Goal: Check status: Check status

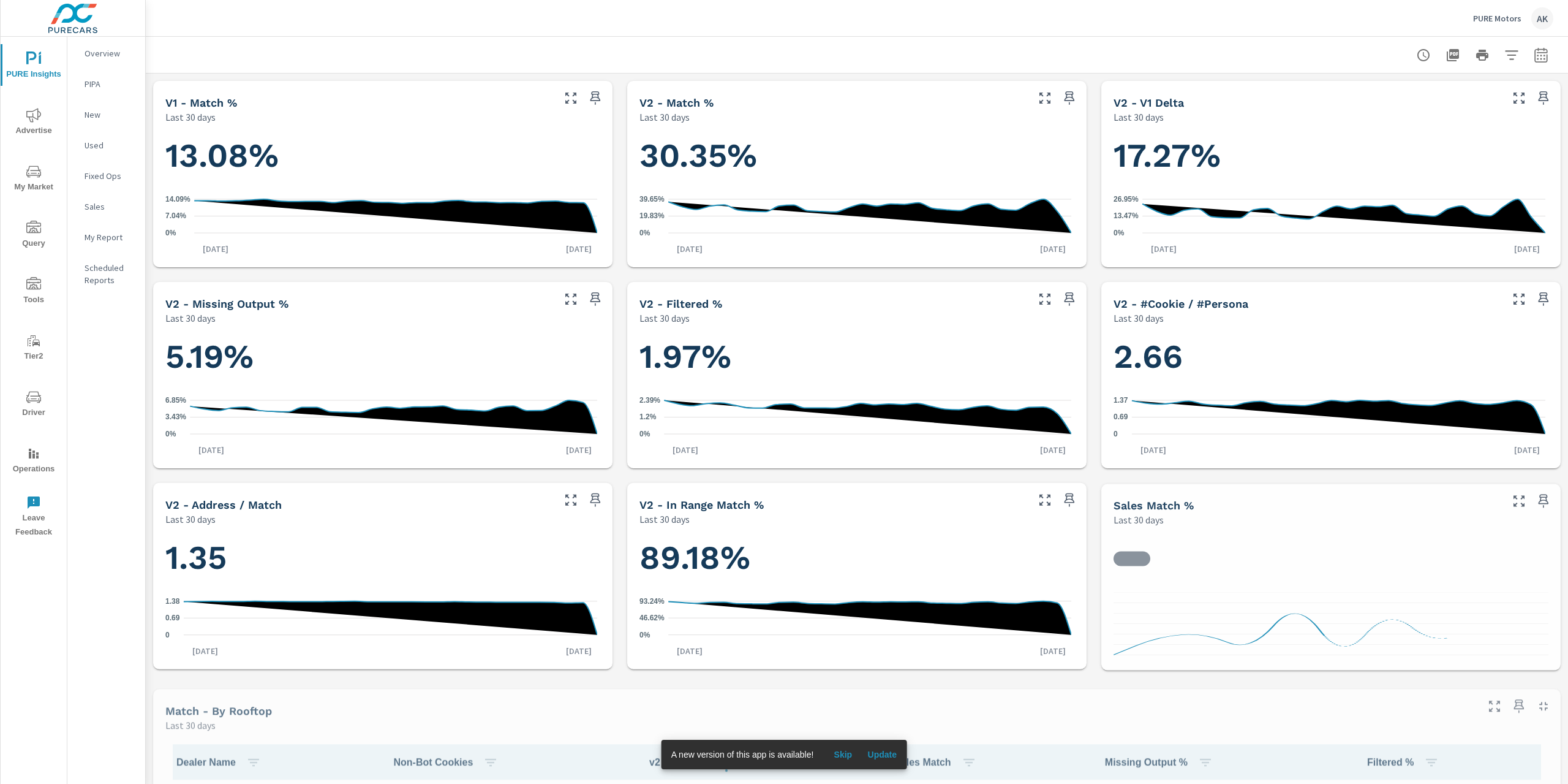
click at [884, 756] on span "Update" at bounding box center [881, 755] width 29 height 11
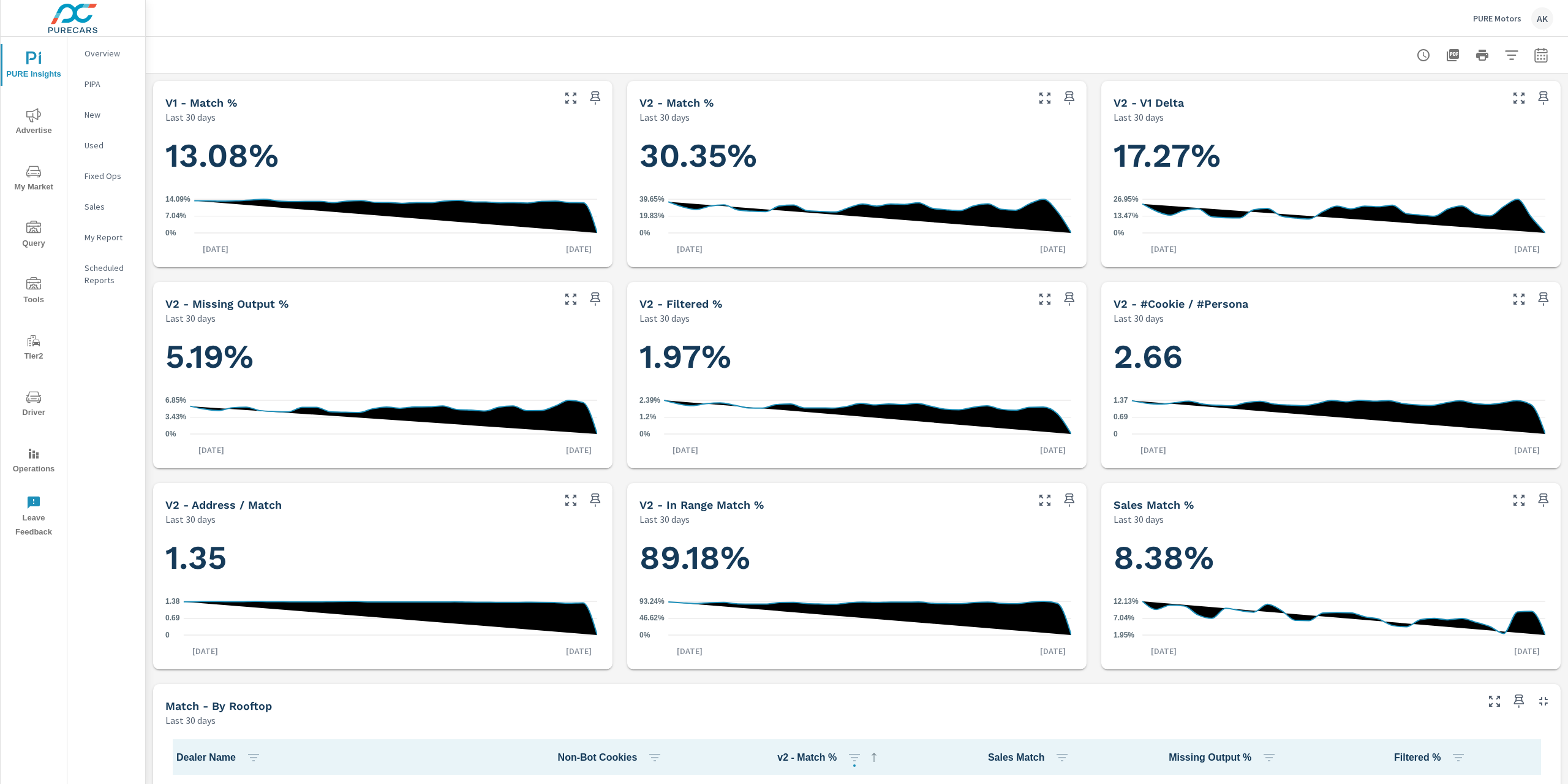
scroll to position [236, 0]
click at [1535, 61] on button "button" at bounding box center [1542, 55] width 25 height 25
click at [1462, 113] on select "Custom Yesterday Last week Last 7 days Last 14 days Last 30 days Last 45 days L…" at bounding box center [1435, 107] width 123 height 25
click at [1373, 95] on select "Custom Yesterday Last week Last 7 days Last 14 days Last 30 days Last 45 days L…" at bounding box center [1435, 107] width 123 height 25
select select "custom"
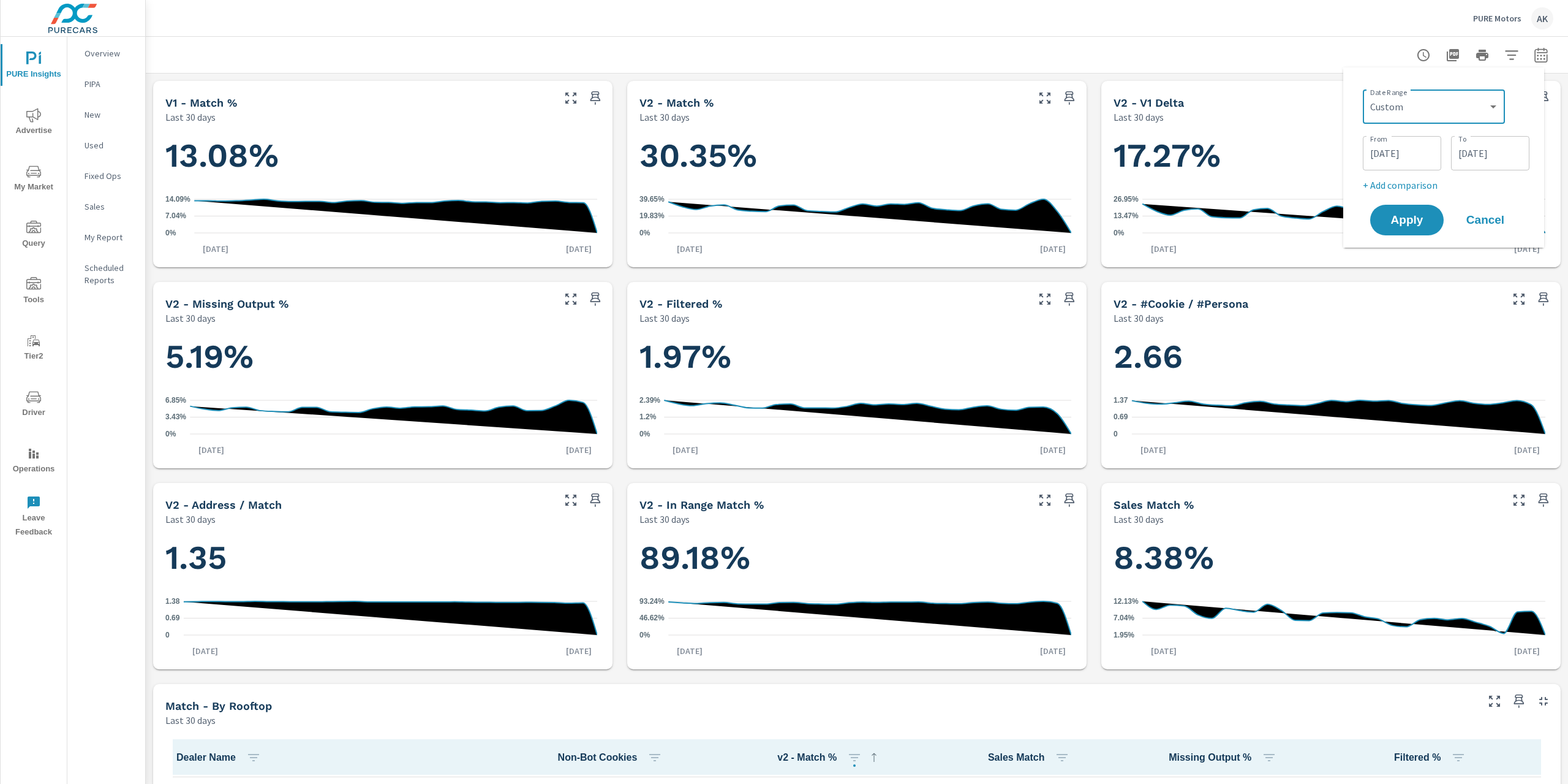
click at [1458, 151] on input "08/20/2025" at bounding box center [1490, 153] width 69 height 25
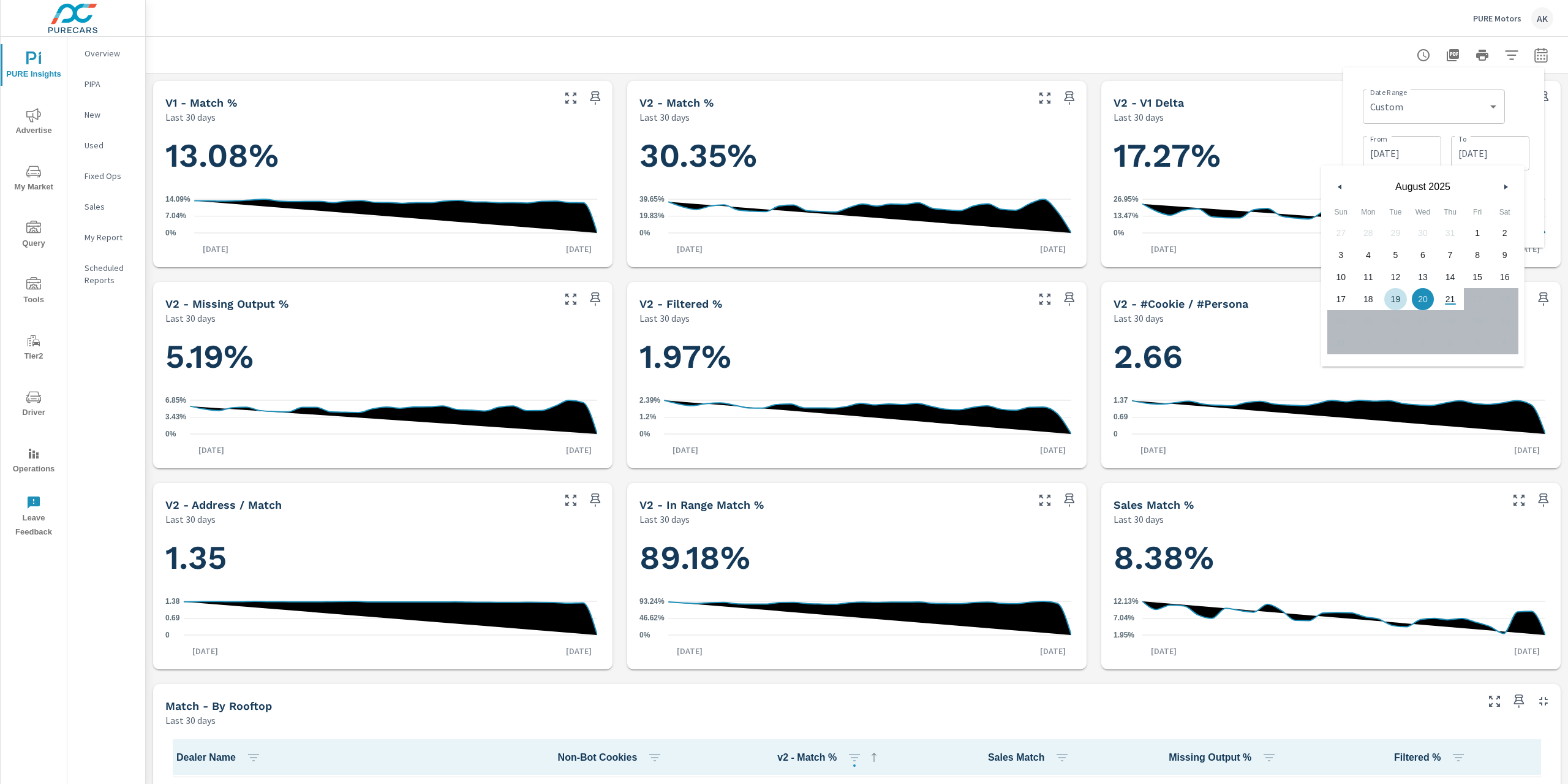
click at [1396, 299] on span "19" at bounding box center [1396, 299] width 27 height 16
type input "08/19/2025"
click at [1400, 157] on input "07/22/2025" at bounding box center [1402, 153] width 69 height 25
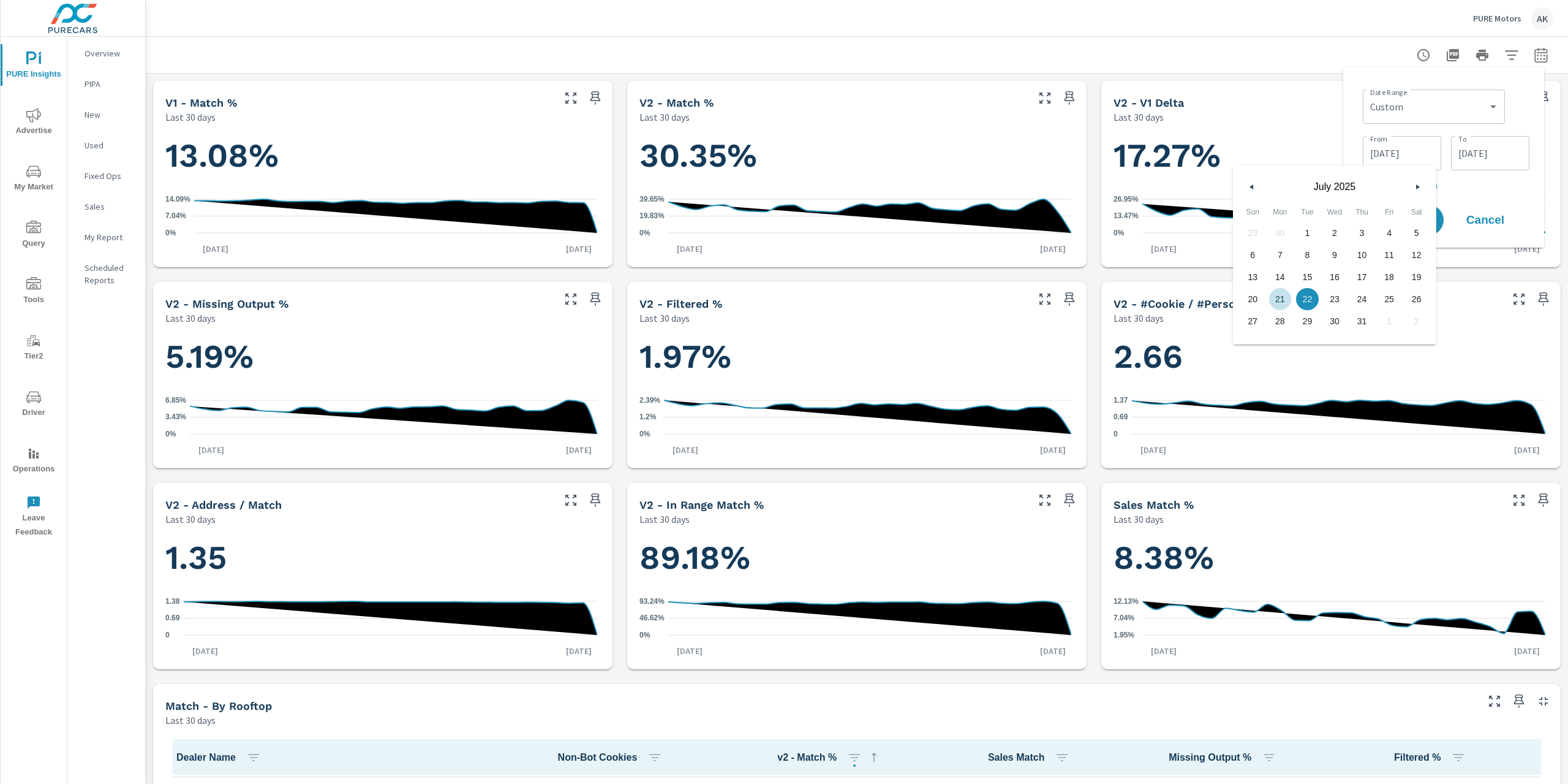
click at [1276, 298] on span "21" at bounding box center [1281, 299] width 27 height 16
type input "07/21/2025"
click at [1518, 111] on div "Date Range Custom Yesterday Last week Last 7 days Last 14 days Last 30 days Las…" at bounding box center [1446, 105] width 166 height 42
click at [1416, 215] on span "Apply" at bounding box center [1407, 220] width 50 height 11
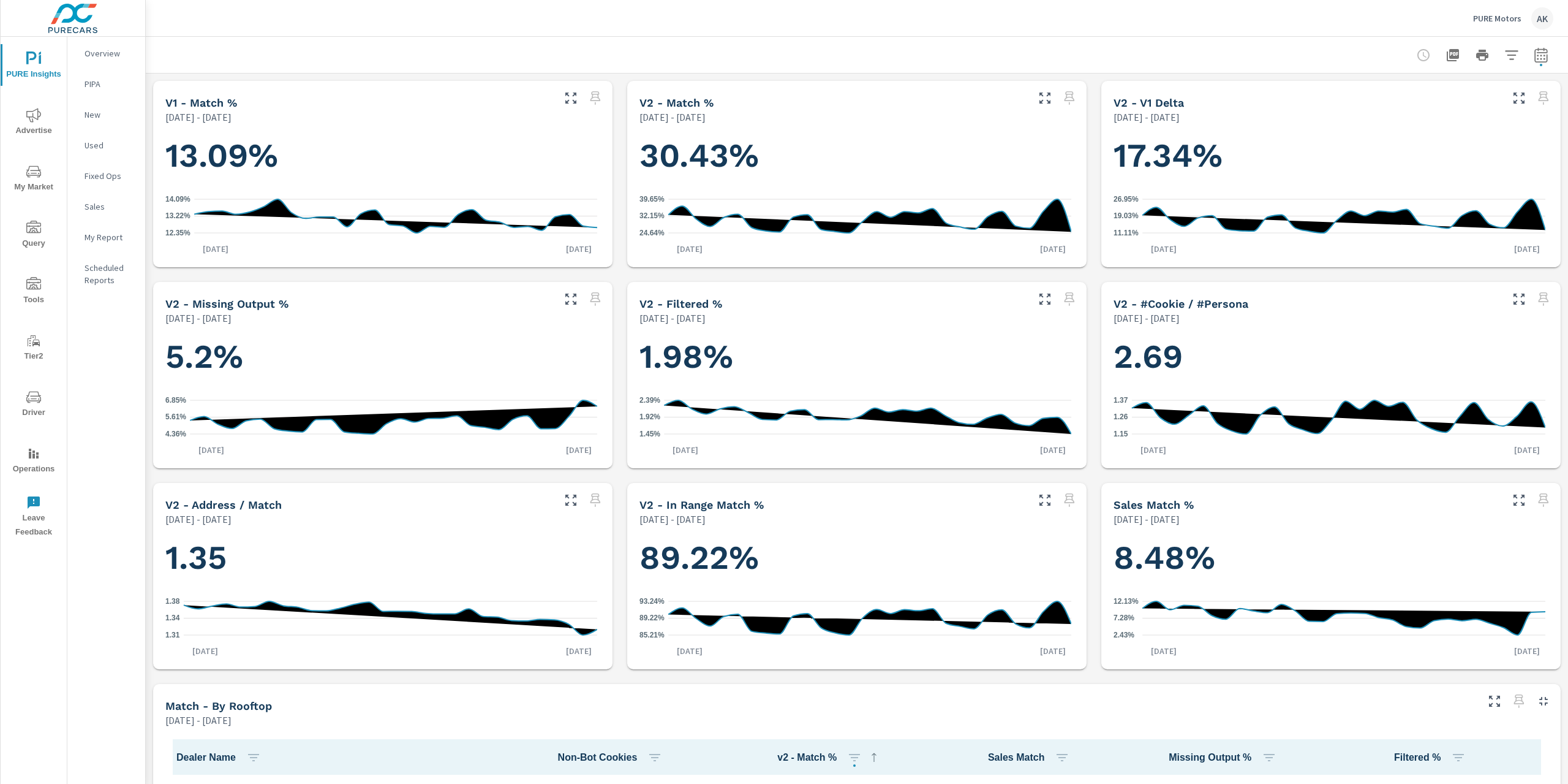
scroll to position [236, 0]
